Goal: Transaction & Acquisition: Download file/media

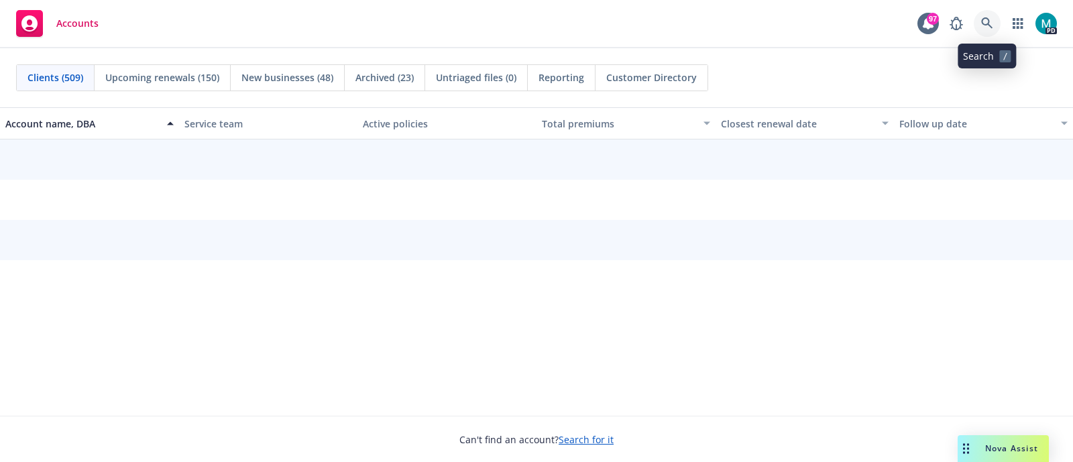
click at [987, 27] on icon at bounding box center [987, 23] width 12 height 12
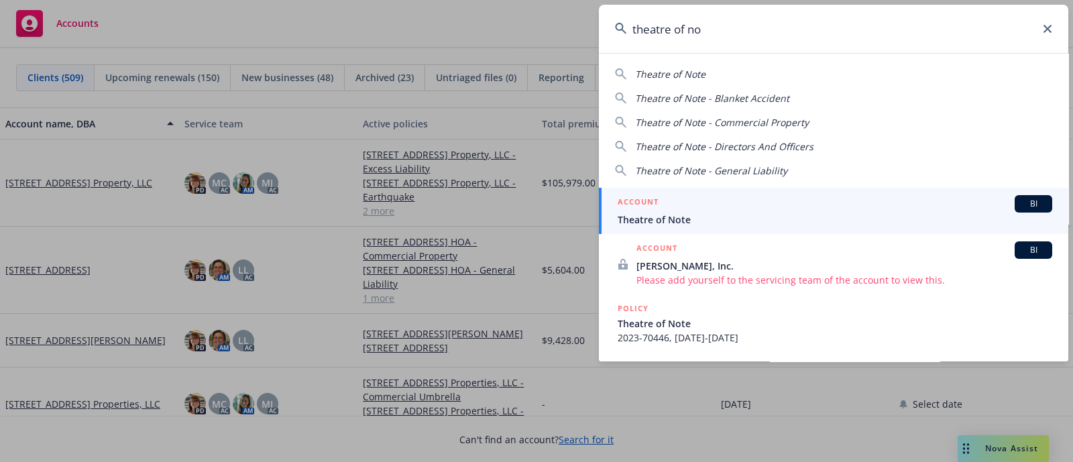
type input "theatre of no"
click at [657, 219] on span "Theatre of Note" at bounding box center [835, 220] width 435 height 14
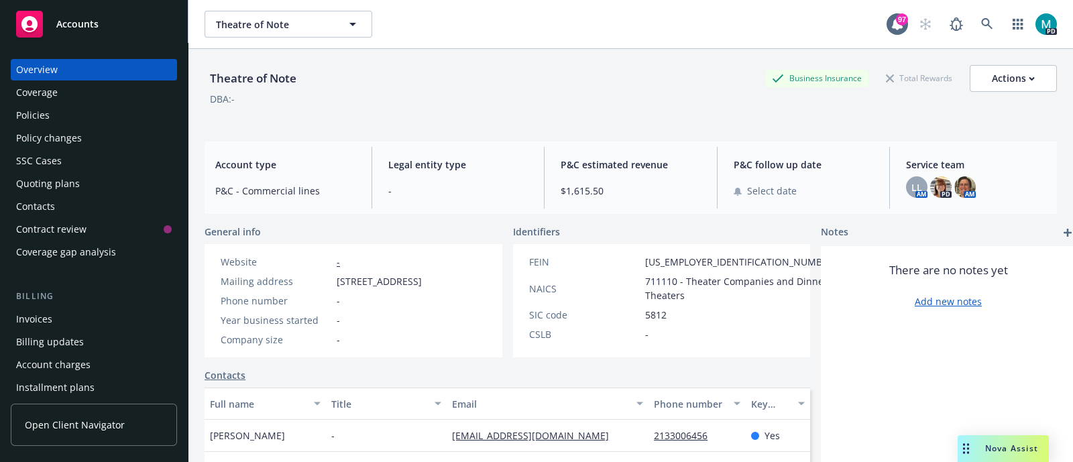
click at [48, 118] on div "Policies" at bounding box center [33, 115] width 34 height 21
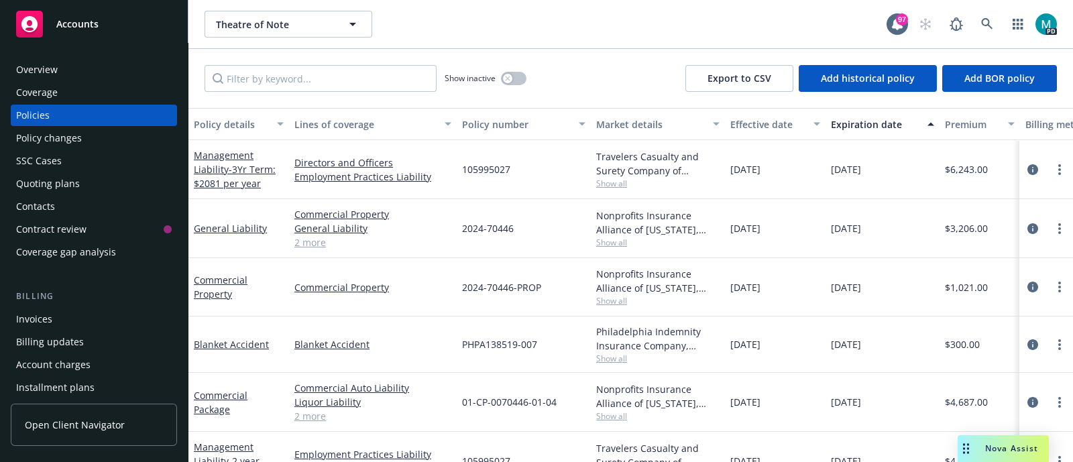
click at [312, 244] on link "2 more" at bounding box center [372, 242] width 157 height 14
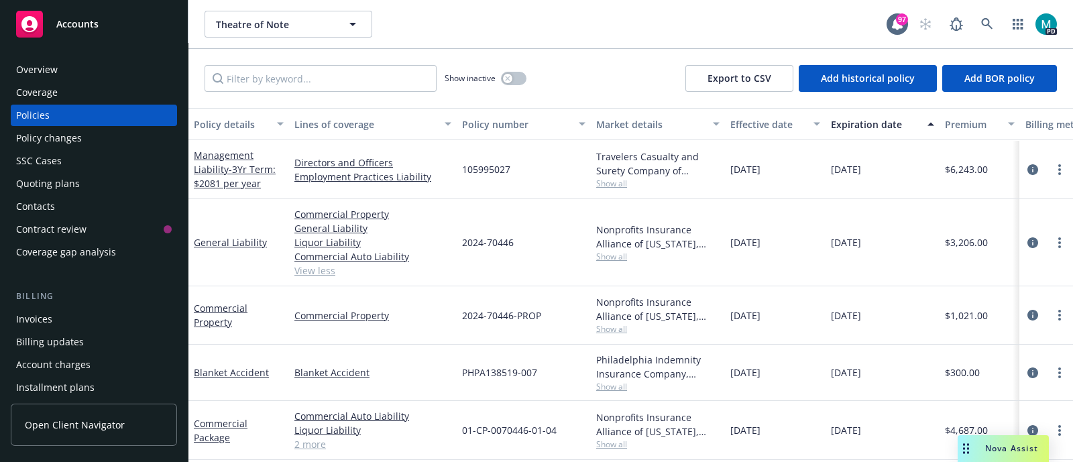
scroll to position [68, 0]
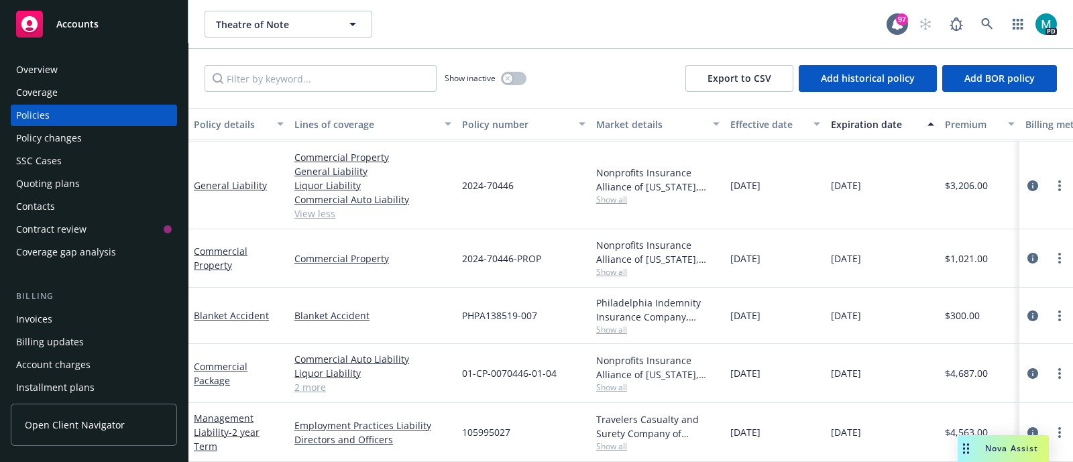
click at [105, 29] on div "Accounts" at bounding box center [94, 24] width 156 height 27
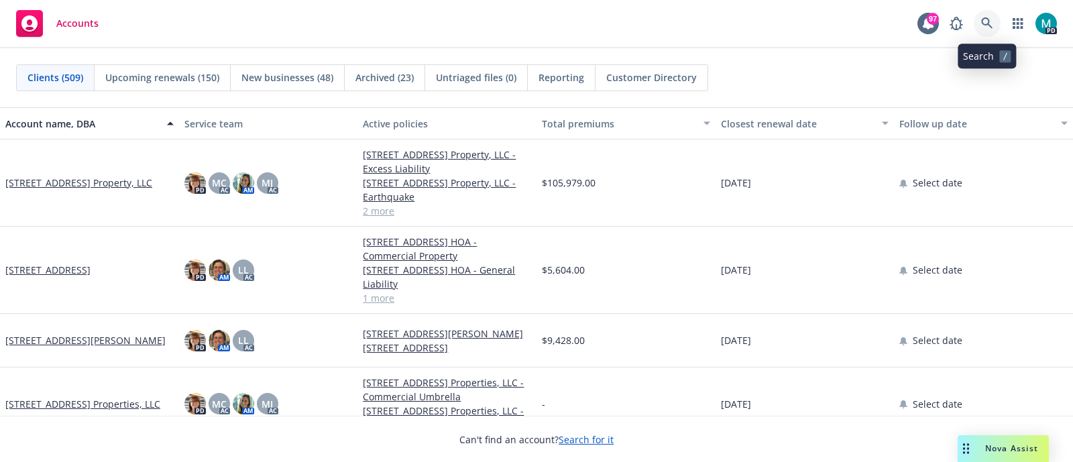
click at [987, 26] on icon at bounding box center [987, 23] width 12 height 12
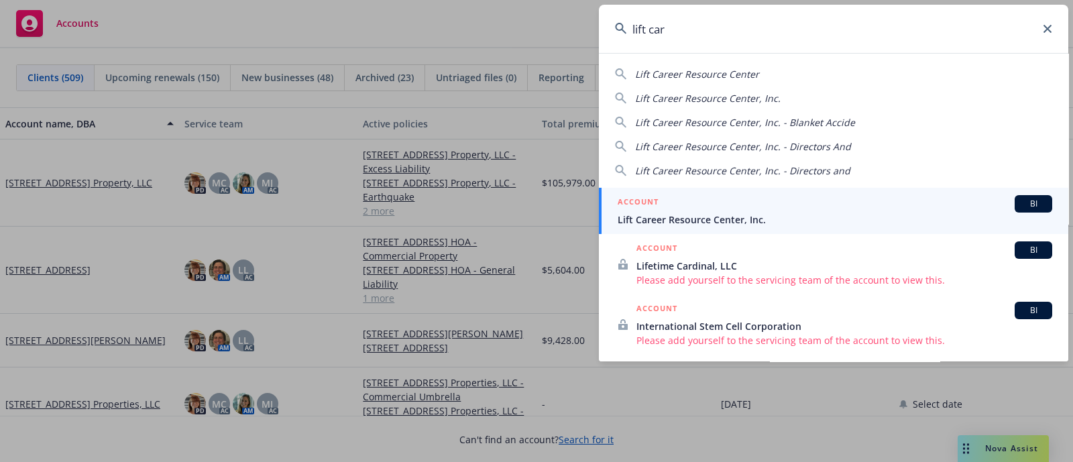
type input "lift car"
click at [737, 216] on span "Lift Career Resource Center, Inc." at bounding box center [835, 220] width 435 height 14
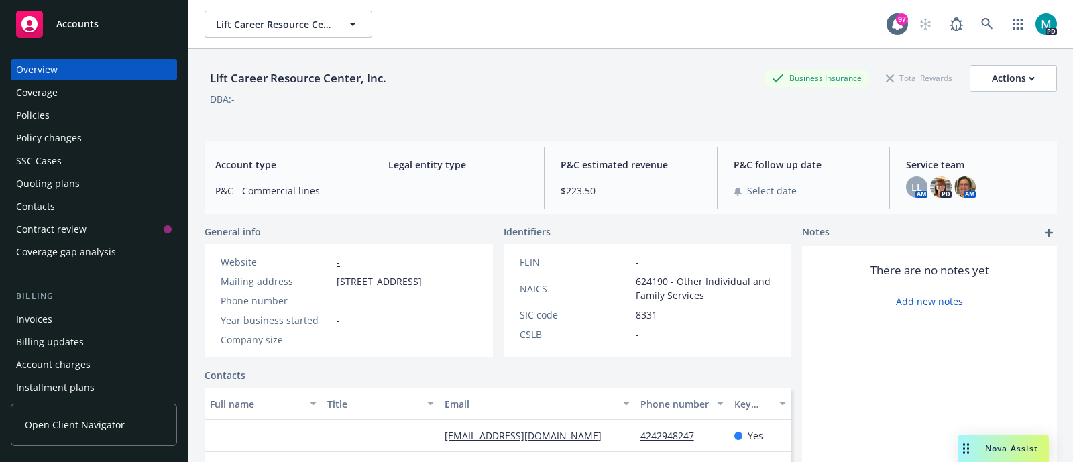
click at [38, 118] on div "Policies" at bounding box center [33, 115] width 34 height 21
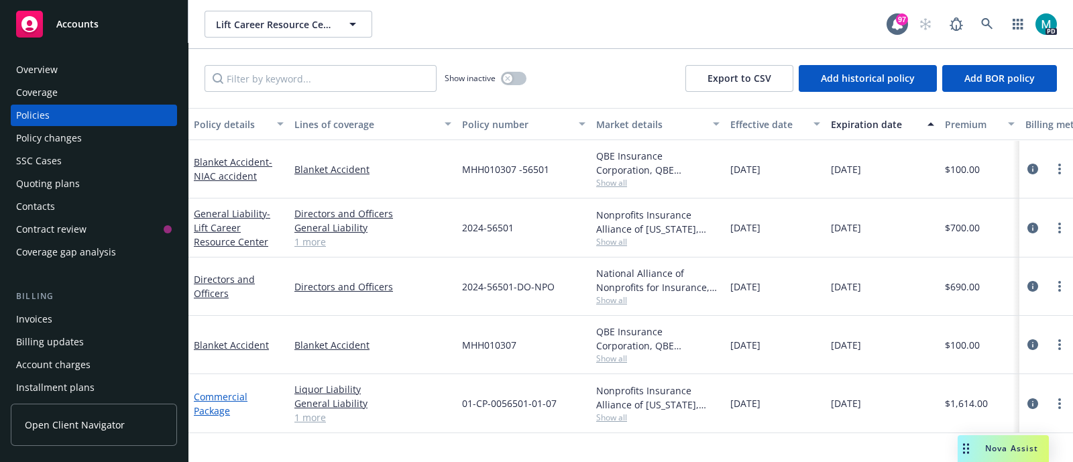
click at [209, 407] on link "Commercial Package" at bounding box center [221, 403] width 54 height 27
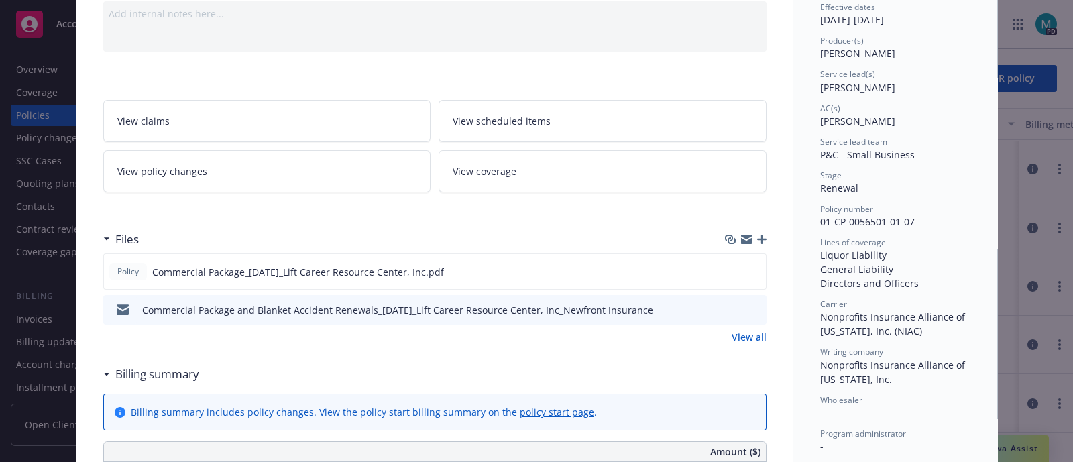
scroll to position [167, 0]
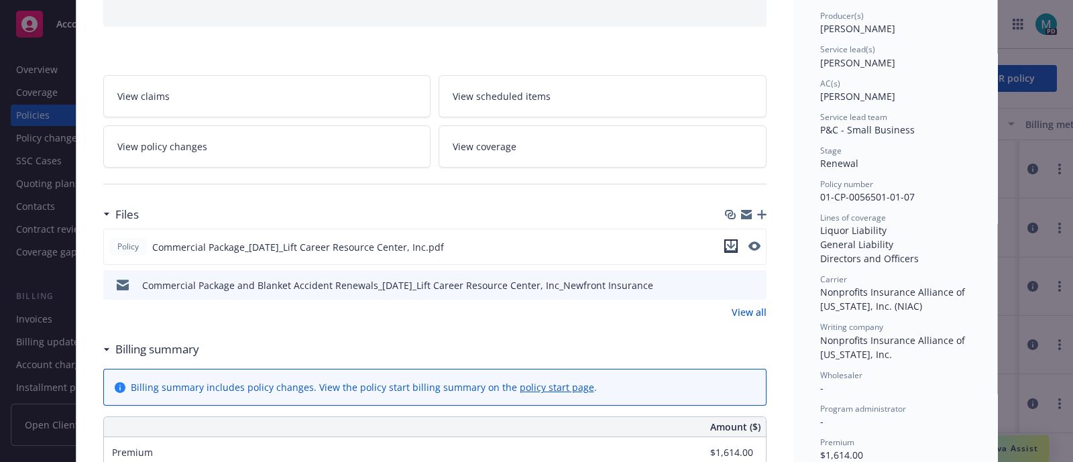
click at [726, 243] on icon "download file" at bounding box center [731, 246] width 11 height 11
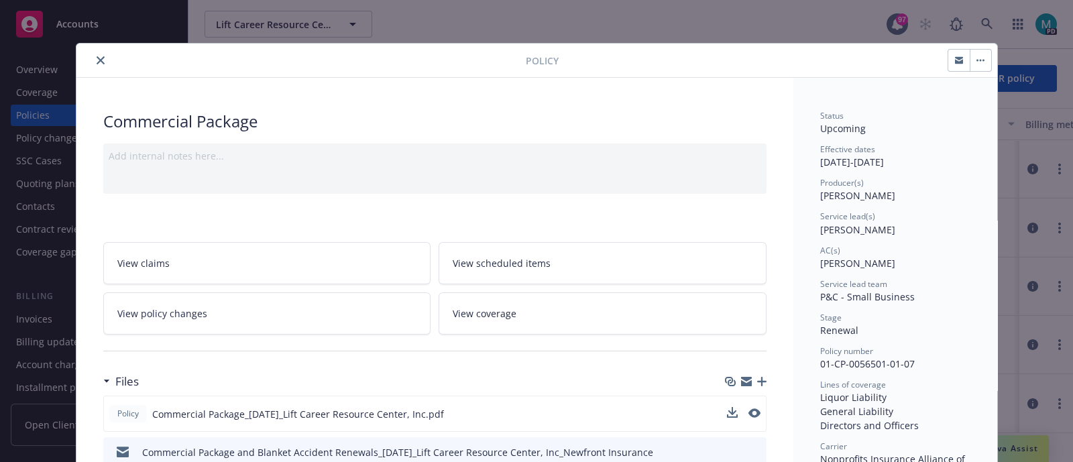
click at [97, 56] on icon "close" at bounding box center [101, 60] width 8 height 8
